Goal: Check status: Check status

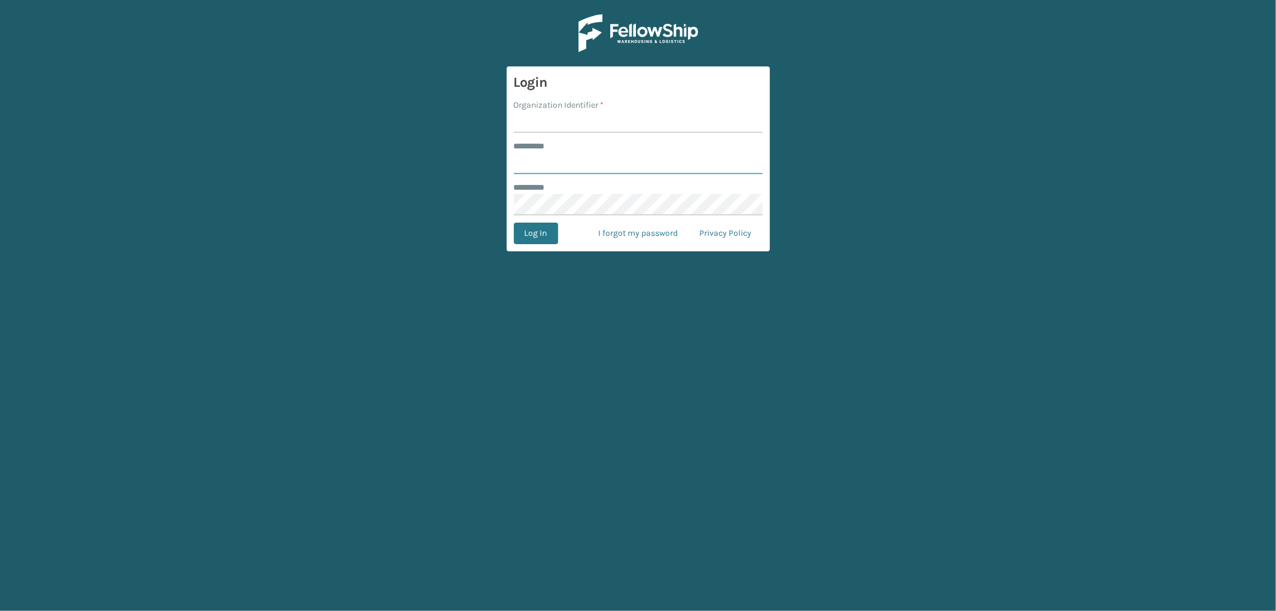
type input "*********"
click at [571, 123] on input "Organization Identifier *" at bounding box center [638, 122] width 249 height 22
type input "SleepGeekz"
click at [540, 236] on button "Log In" at bounding box center [536, 234] width 44 height 22
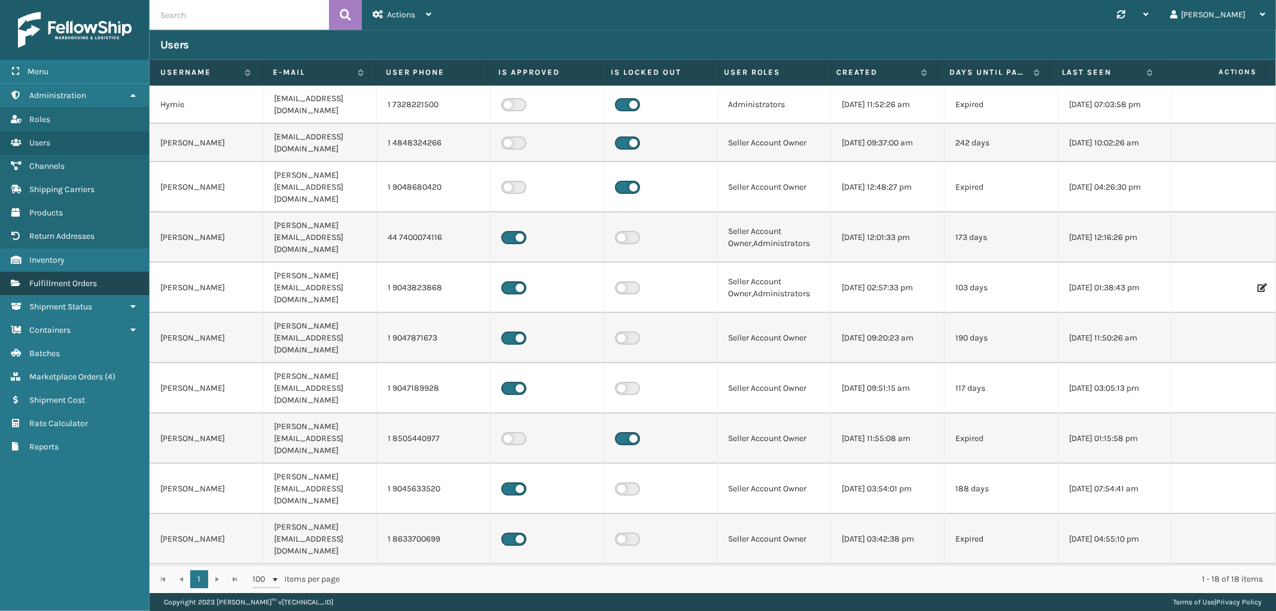
click at [95, 278] on span "Fulfillment Orders" at bounding box center [63, 283] width 68 height 10
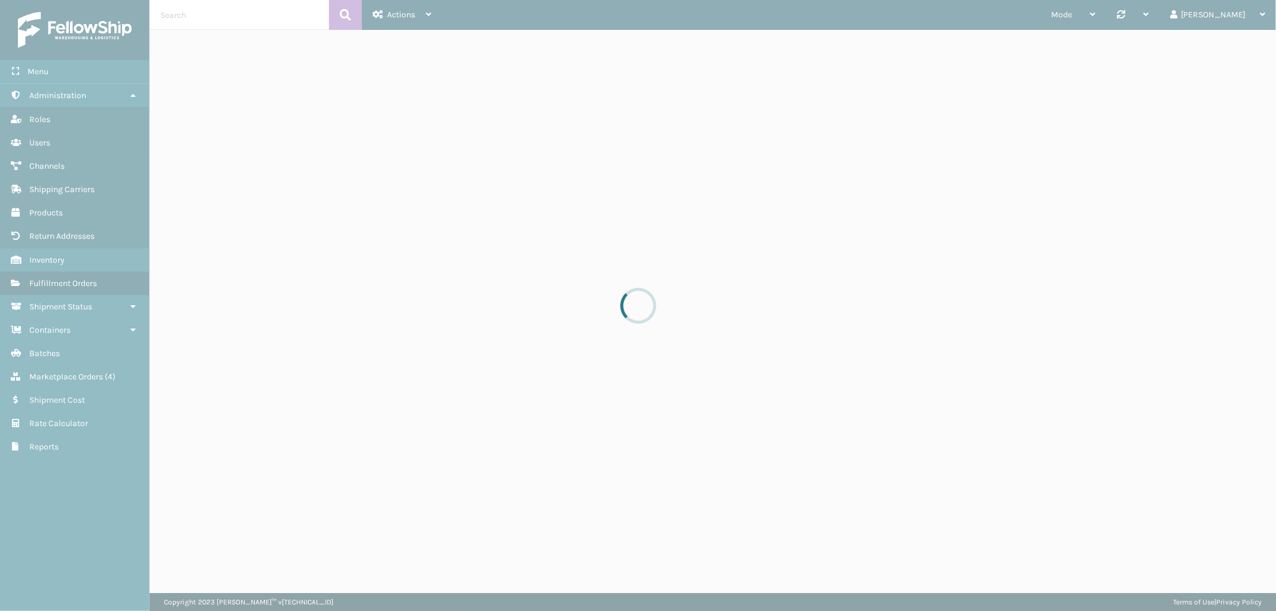
click at [89, 364] on div at bounding box center [638, 305] width 1276 height 611
click at [76, 372] on span "Marketplace Orders" at bounding box center [66, 377] width 74 height 10
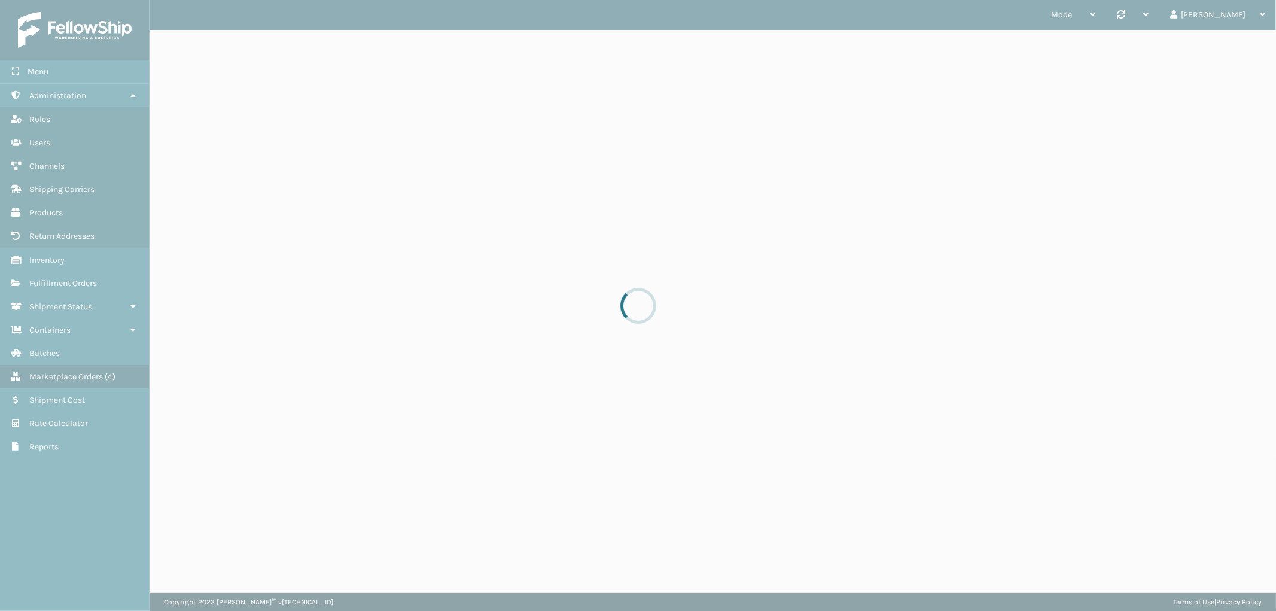
click at [76, 369] on div at bounding box center [638, 305] width 1276 height 611
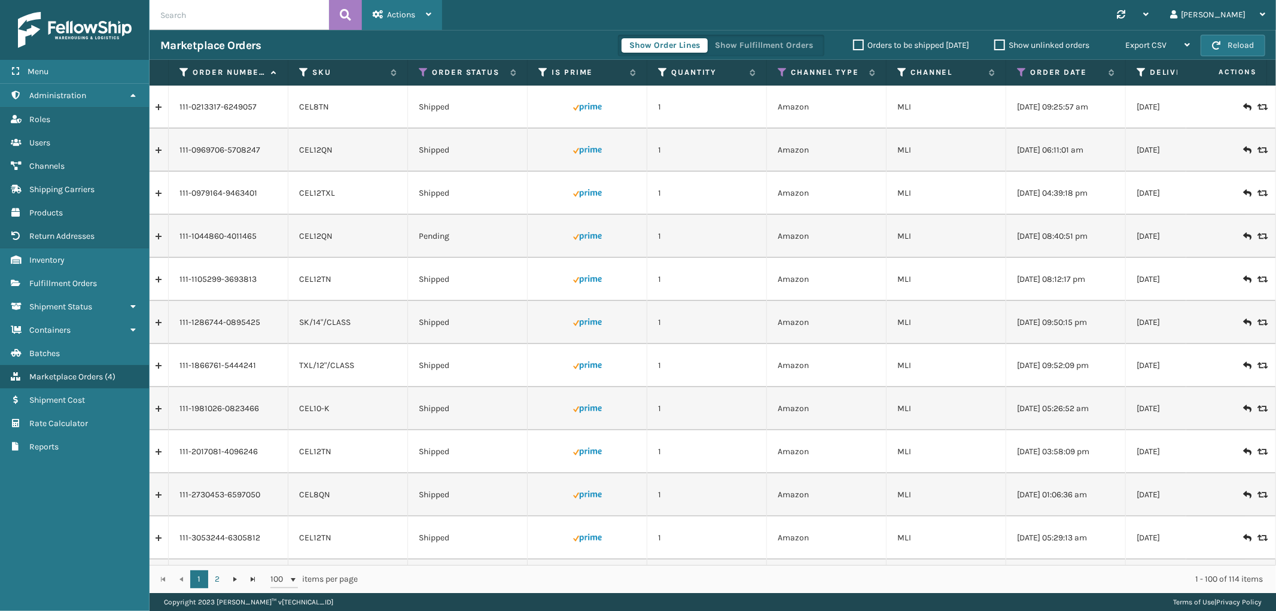
click at [407, 4] on div "Actions" at bounding box center [402, 15] width 59 height 30
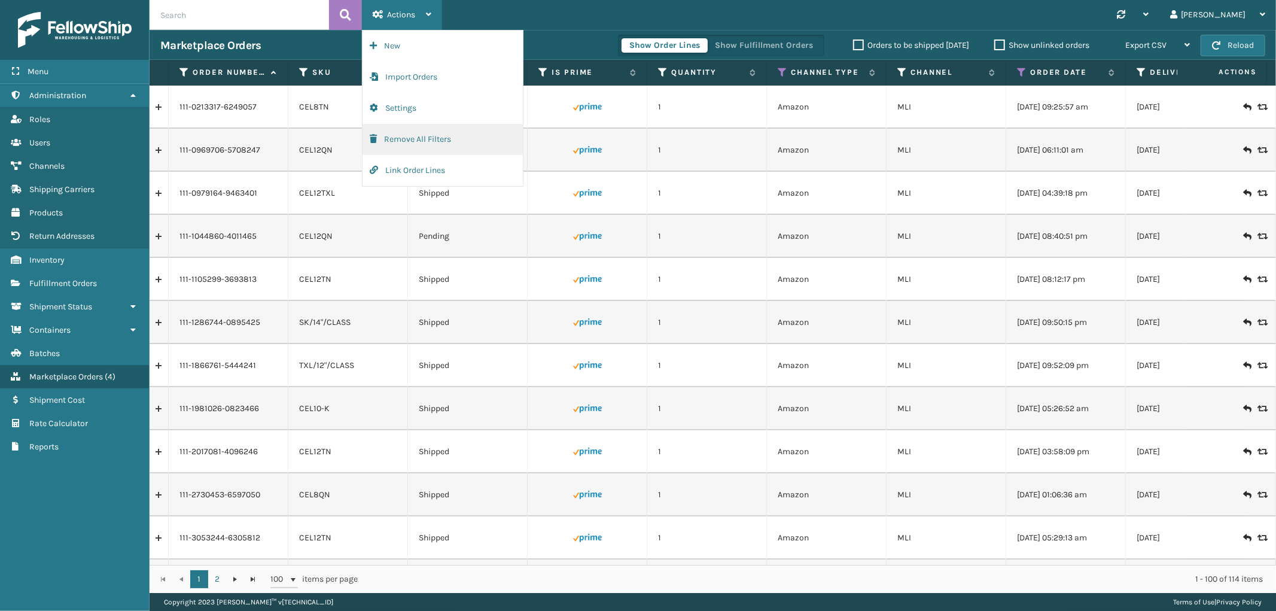
click at [403, 132] on button "Remove All Filters" at bounding box center [443, 139] width 160 height 31
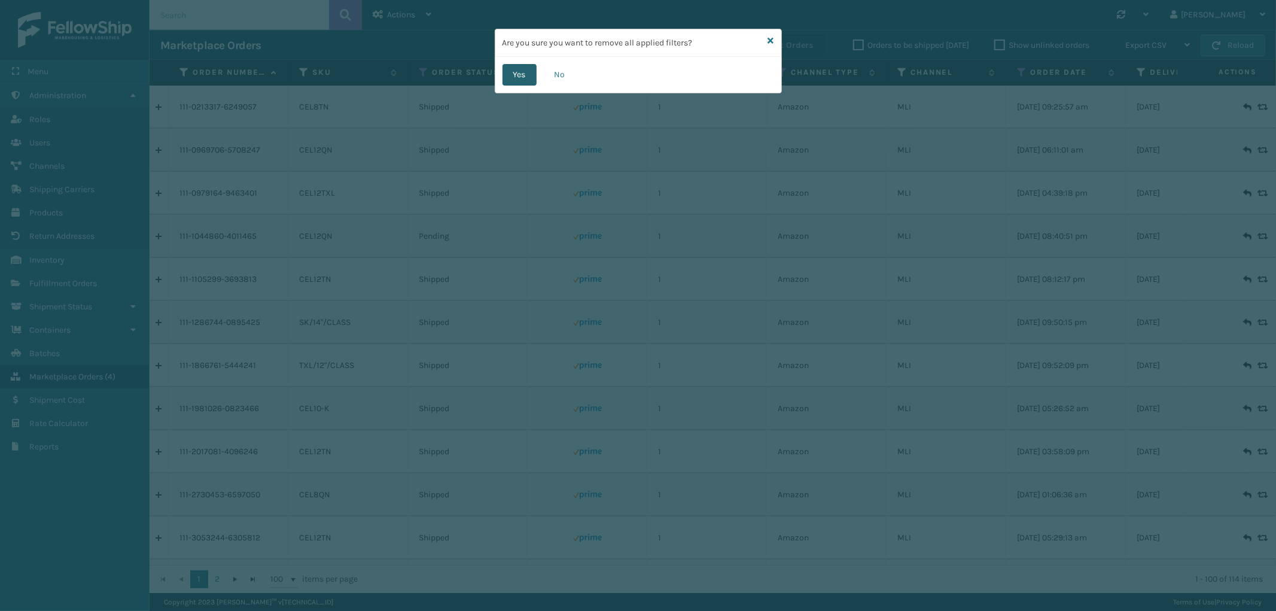
click at [510, 69] on button "Yes" at bounding box center [520, 75] width 34 height 22
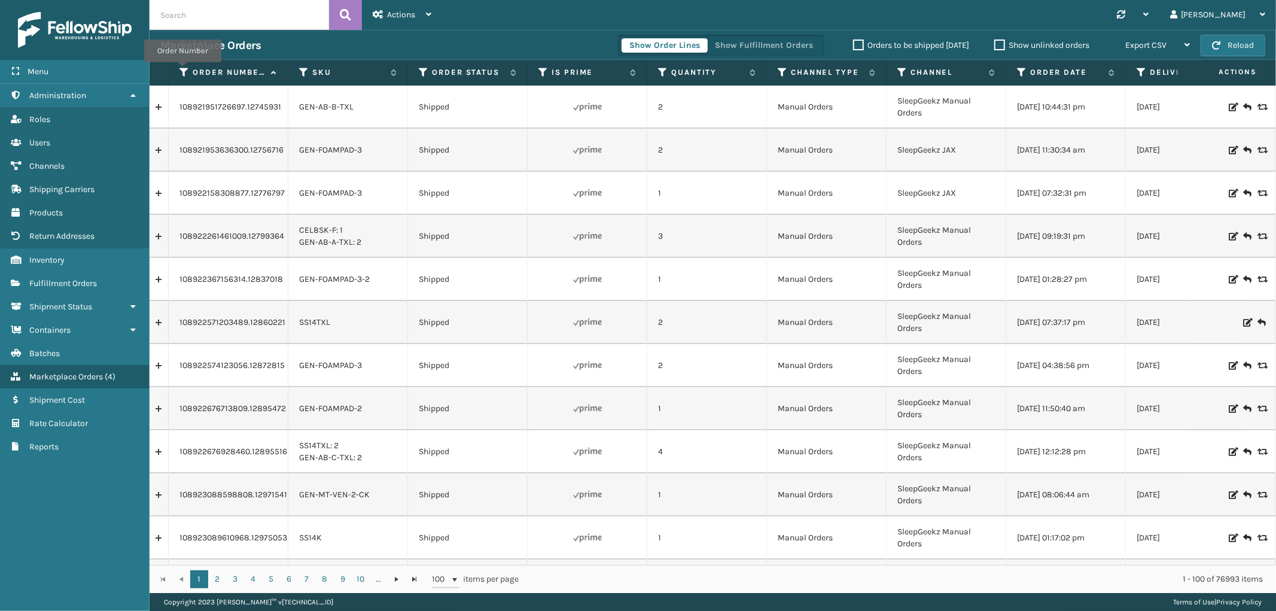
click at [182, 71] on icon at bounding box center [184, 72] width 10 height 11
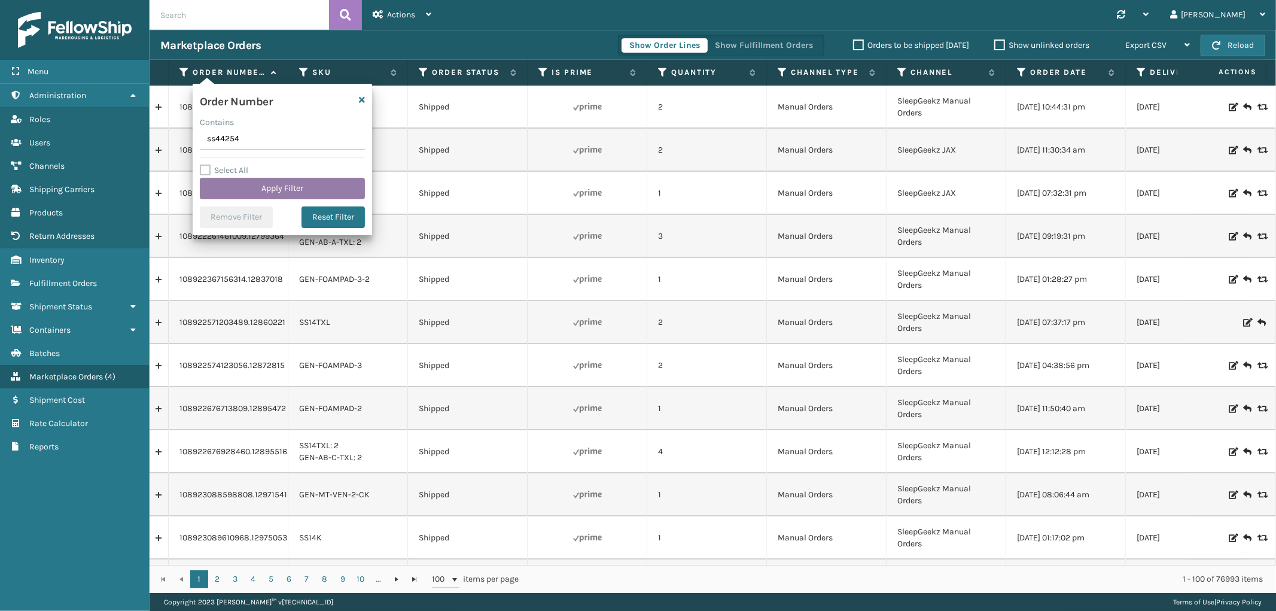
type input "ss44254"
click at [260, 191] on button "Apply Filter" at bounding box center [282, 189] width 165 height 22
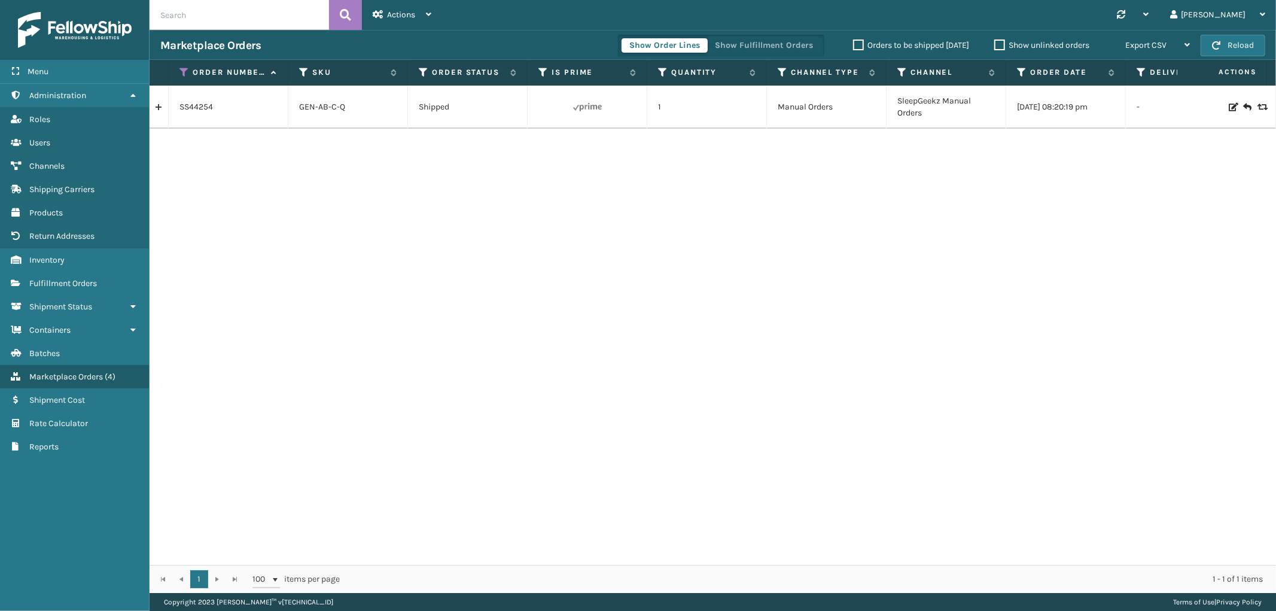
click at [156, 109] on link at bounding box center [159, 107] width 19 height 19
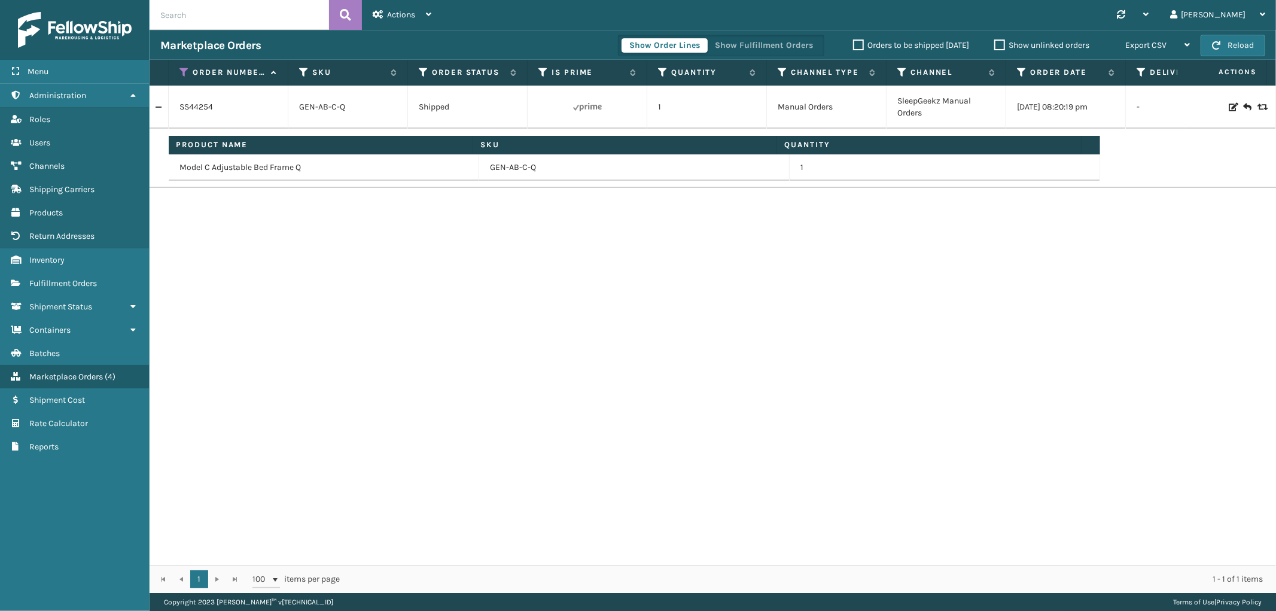
click at [742, 34] on div "Show Order Lines Show Fulfillment Orders Orders to be shipped [DATE] Show unlin…" at bounding box center [909, 46] width 583 height 30
click at [742, 37] on div "Show Order Lines Show Fulfillment Orders" at bounding box center [721, 46] width 206 height 22
click at [737, 51] on button "Show Fulfillment Orders" at bounding box center [764, 45] width 114 height 14
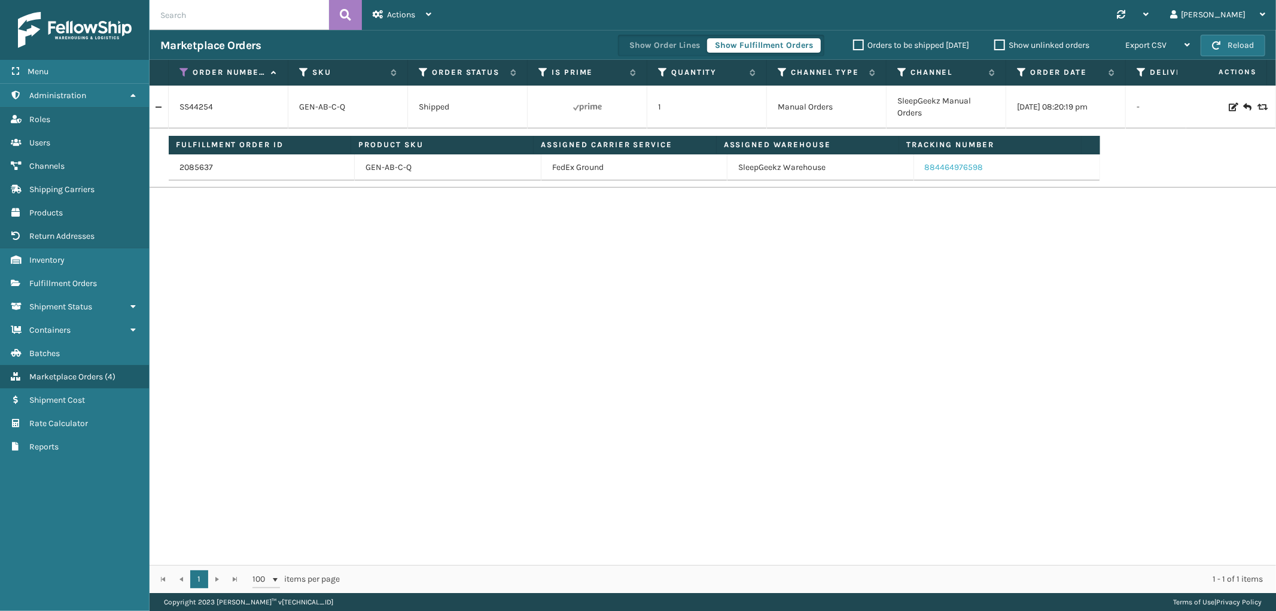
click at [936, 165] on link "884464976598" at bounding box center [954, 167] width 59 height 10
